Goal: Find specific page/section: Find specific page/section

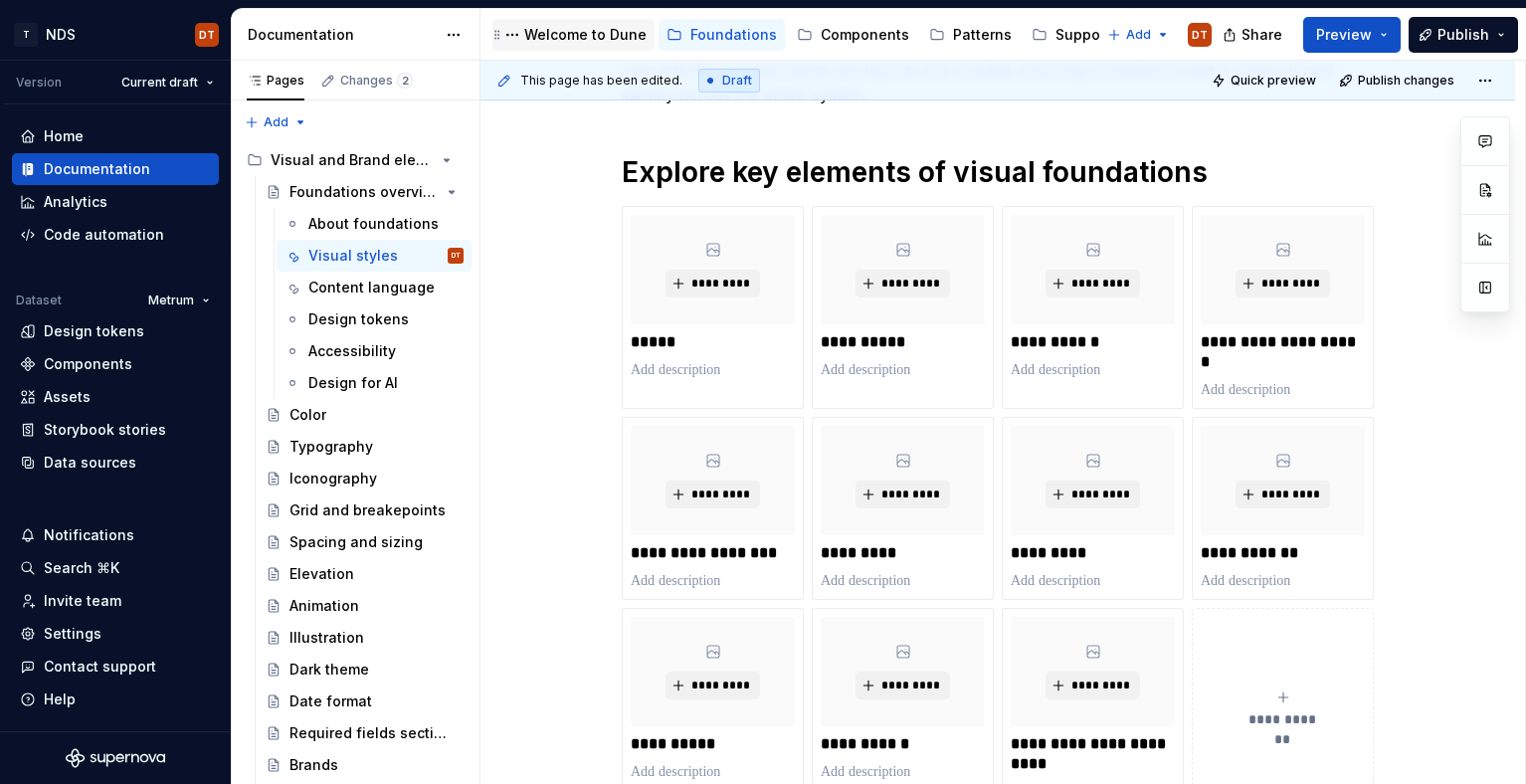
click at [605, 39] on div "Welcome to Dune" at bounding box center [585, 35] width 122 height 20
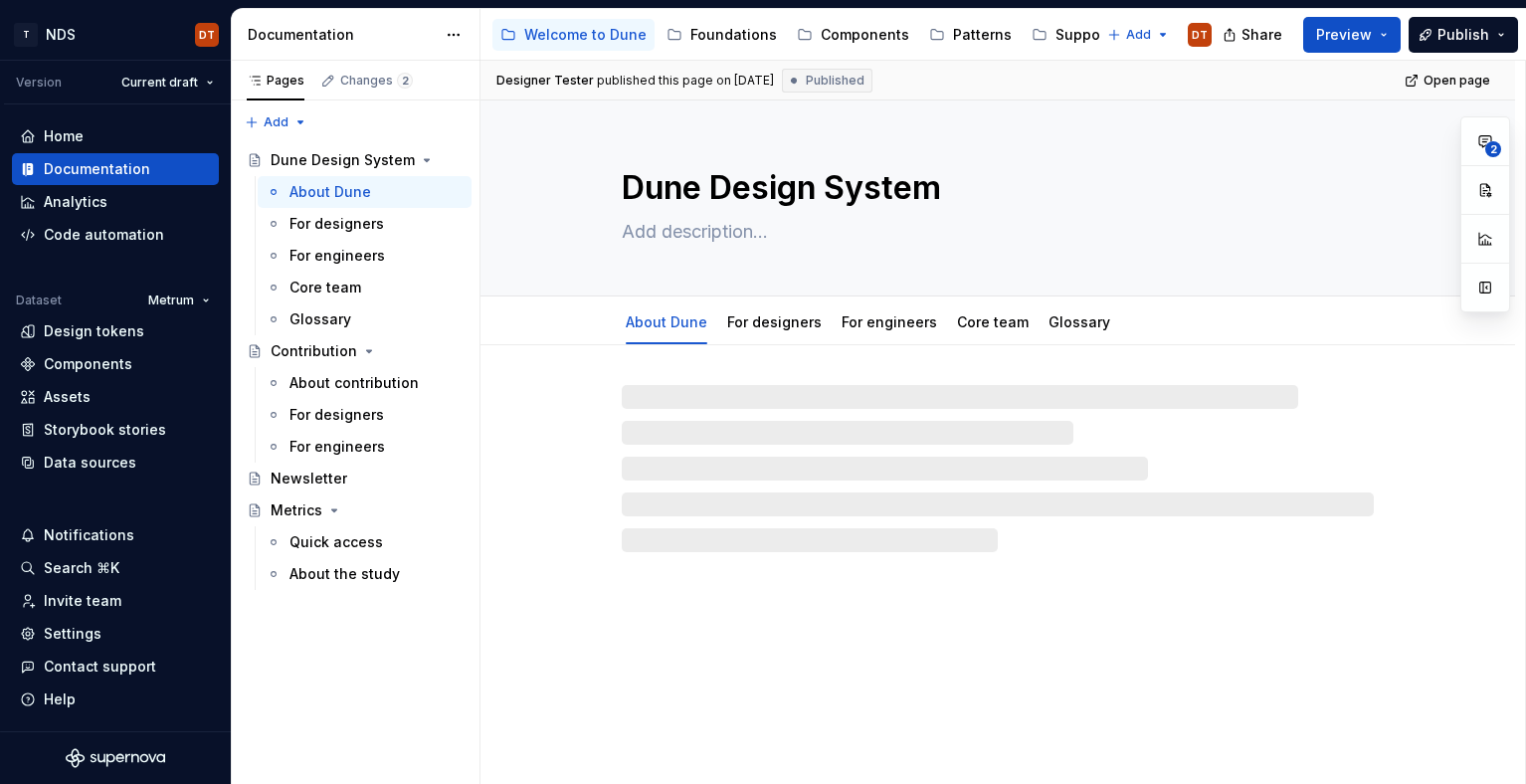
type textarea "*"
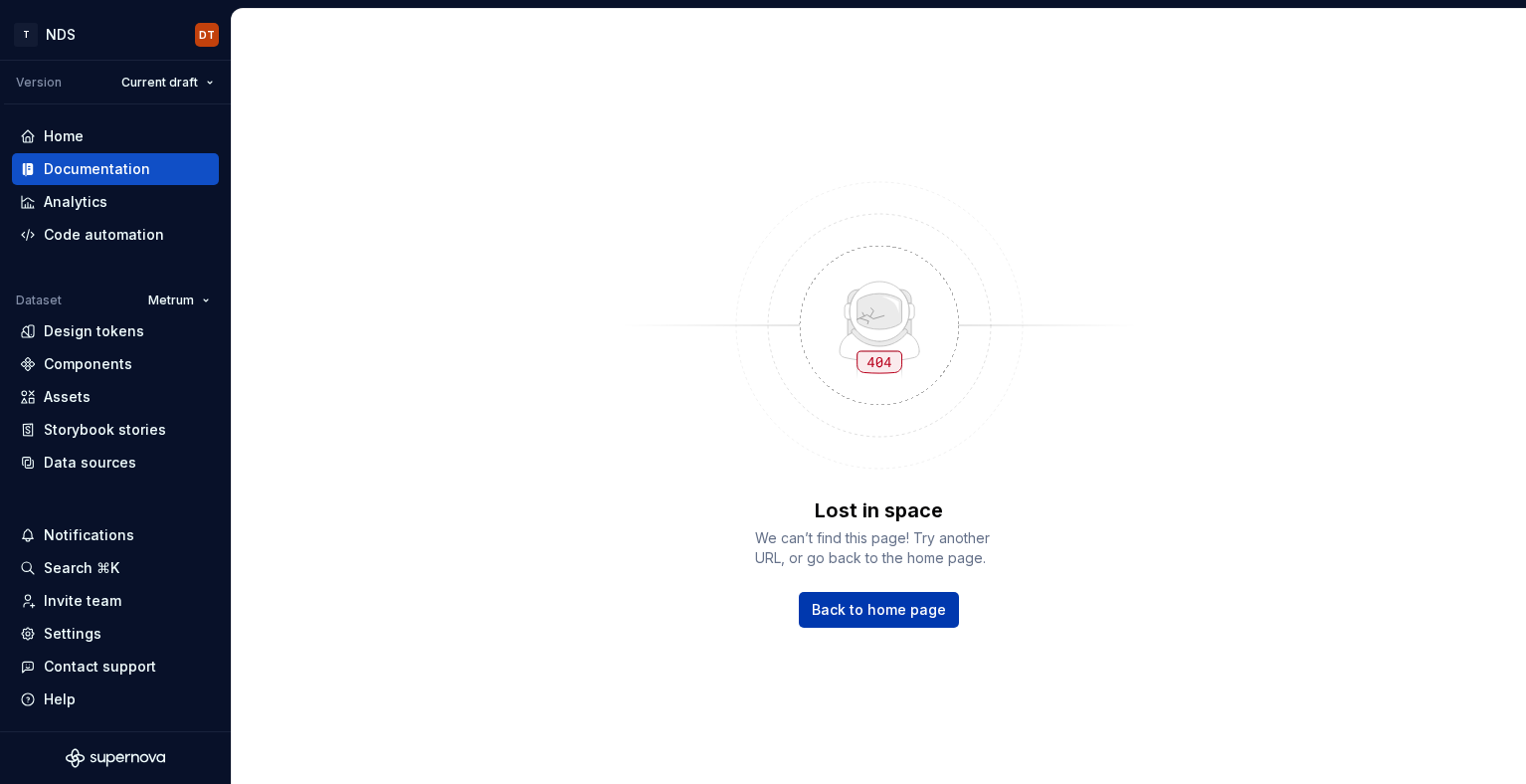
drag, startPoint x: 883, startPoint y: 614, endPoint x: 859, endPoint y: 608, distance: 24.7
click at [883, 614] on span "Back to home page" at bounding box center [879, 610] width 134 height 20
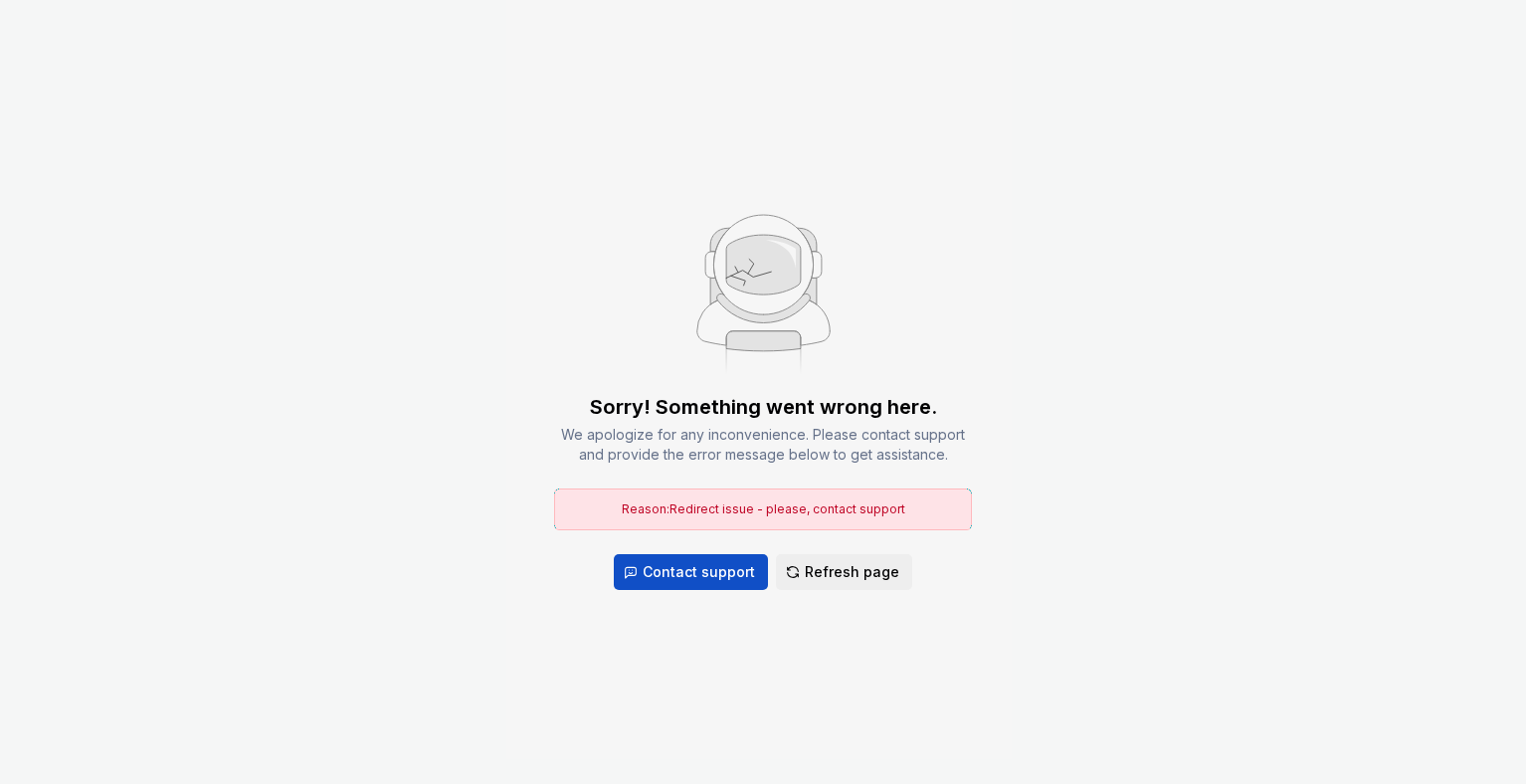
click at [816, 619] on div "Sorry! Something went wrong here. We apologize for any inconvenience. Please co…" at bounding box center [763, 392] width 1526 height 784
drag, startPoint x: 855, startPoint y: 570, endPoint x: 675, endPoint y: 663, distance: 202.6
click at [855, 570] on span "Refresh page" at bounding box center [852, 572] width 95 height 20
click at [846, 568] on span "Refresh page" at bounding box center [852, 572] width 95 height 20
